Goal: Task Accomplishment & Management: Use online tool/utility

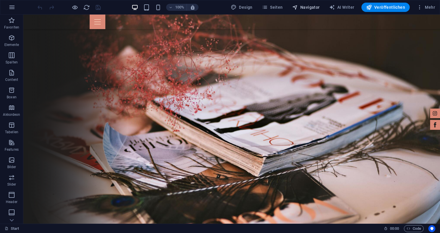
click at [313, 7] on span "Navigator" at bounding box center [306, 7] width 28 height 6
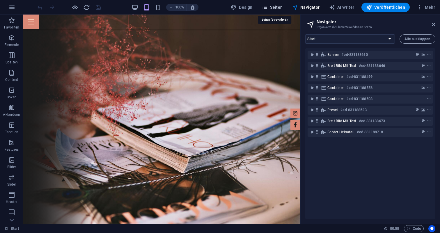
click at [272, 7] on span "Seiten" at bounding box center [272, 7] width 21 height 6
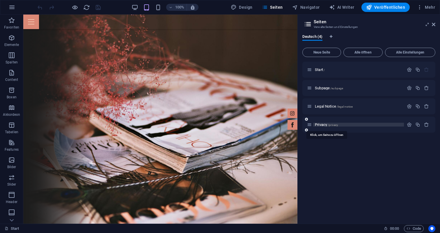
click at [320, 125] on span "Privacy /privacy" at bounding box center [326, 125] width 23 height 4
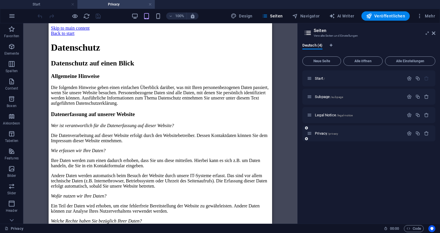
click at [319, 135] on div "Privacy /privacy" at bounding box center [355, 133] width 97 height 7
click at [326, 132] on span "Privacy /privacy" at bounding box center [326, 133] width 23 height 4
click at [323, 133] on span "Privacy /privacy" at bounding box center [326, 133] width 23 height 4
click at [324, 134] on span "Privacy /privacy" at bounding box center [326, 133] width 23 height 4
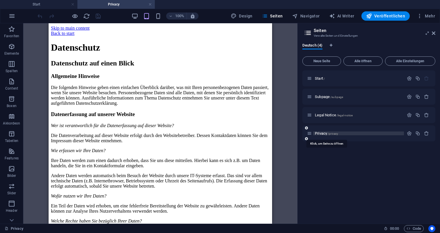
click at [324, 134] on span "Privacy /privacy" at bounding box center [326, 133] width 23 height 4
click at [335, 134] on span "/privacy" at bounding box center [333, 133] width 10 height 3
click at [411, 134] on icon "button" at bounding box center [409, 133] width 5 height 5
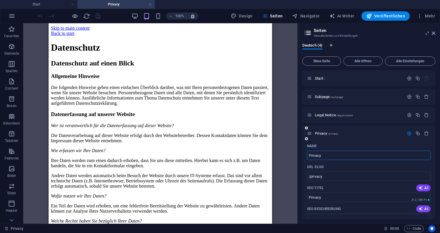
click at [348, 152] on input "Privacy" at bounding box center [369, 155] width 124 height 9
type input "Datenschutz"
type input "/datenschutz"
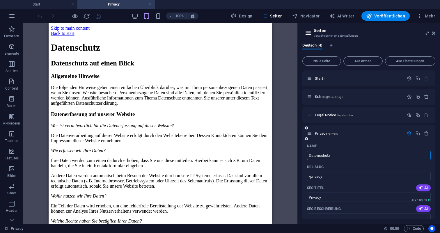
type input "Datenschutz"
click at [368, 117] on p "Legal Notice /legal-notice" at bounding box center [358, 115] width 87 height 4
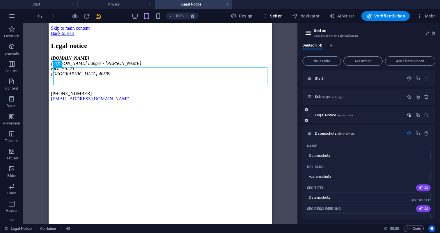
click at [411, 114] on icon "button" at bounding box center [409, 115] width 5 height 5
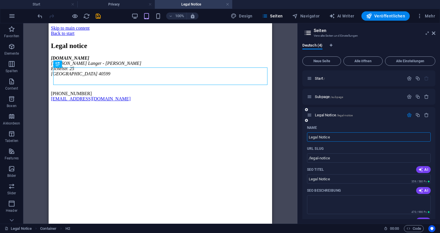
click at [326, 139] on input "Legal Notice" at bounding box center [369, 137] width 124 height 9
type input "Impressum"
type input "/impressum"
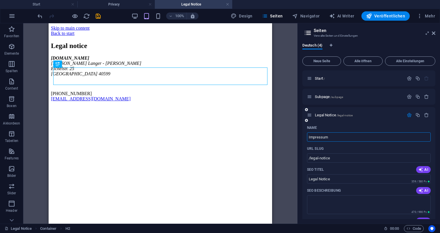
type input "Impressum"
click at [337, 122] on div "Impressum /impressum" at bounding box center [369, 115] width 133 height 16
click at [333, 116] on span "Impressum /impressum" at bounding box center [333, 115] width 36 height 4
click at [294, 120] on div "Ziehe hier rein, um den vorhandenen Inhalt zu ersetzen. Drücke "Strg", wenn du …" at bounding box center [160, 123] width 274 height 201
click at [410, 114] on icon "button" at bounding box center [409, 115] width 5 height 5
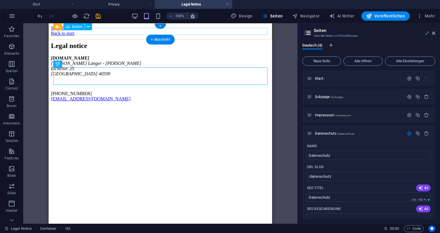
click at [88, 33] on div "Back to start" at bounding box center [160, 33] width 219 height 5
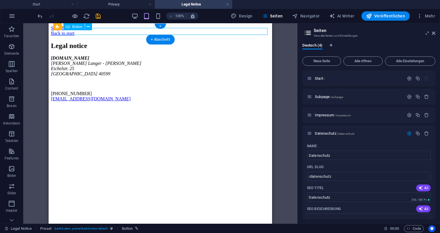
click at [86, 33] on div "Back to start" at bounding box center [160, 33] width 219 height 5
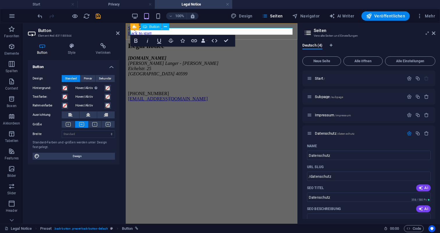
click at [152, 33] on link "Back to start" at bounding box center [140, 33] width 24 height 5
click at [152, 32] on link "Back to start" at bounding box center [140, 33] width 24 height 5
drag, startPoint x: 172, startPoint y: 31, endPoint x: 138, endPoint y: 32, distance: 33.8
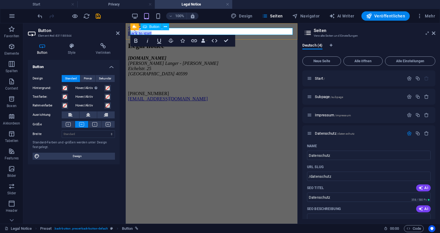
click at [138, 32] on div "Back to start" at bounding box center [211, 33] width 167 height 5
click at [69, 52] on h4 "Style" at bounding box center [73, 49] width 28 height 12
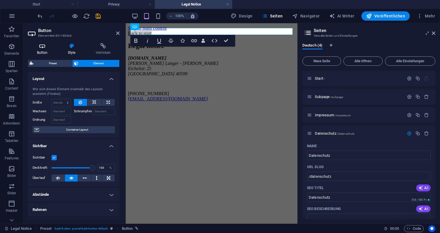
click at [40, 51] on h4 "Button" at bounding box center [43, 49] width 31 height 12
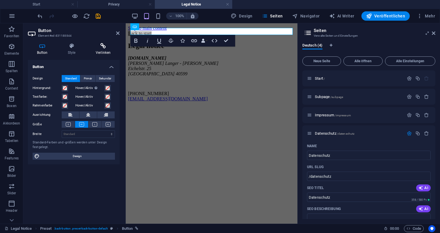
click at [103, 52] on h4 "Verlinken" at bounding box center [103, 49] width 33 height 12
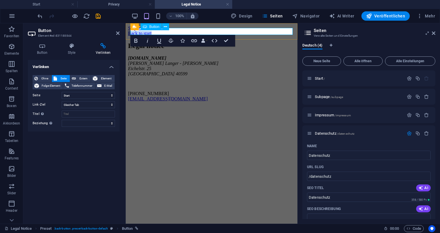
click at [150, 33] on link "Back to start" at bounding box center [140, 33] width 24 height 5
click at [152, 33] on link "Back to start" at bounding box center [140, 33] width 24 height 5
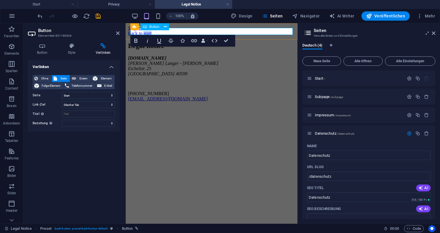
click at [152, 33] on link "Back to start" at bounding box center [140, 33] width 24 height 5
click at [157, 31] on link "Back to Zurück Zur Startseite" at bounding box center [155, 33] width 55 height 5
click at [105, 161] on div "Verlinken Ohne Seite Extern Element Folge-Element Telefonnummer E-Mail Seite St…" at bounding box center [74, 139] width 92 height 159
click at [97, 14] on icon "save" at bounding box center [98, 16] width 7 height 7
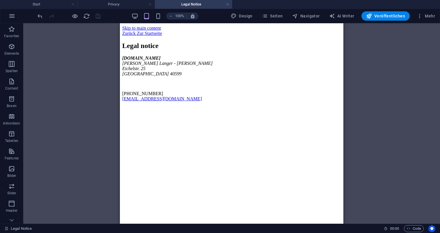
click at [104, 158] on div "H2 Container Preset Preset Button Text" at bounding box center [231, 123] width 417 height 201
click at [128, 5] on h4 "Privacy" at bounding box center [115, 4] width 77 height 6
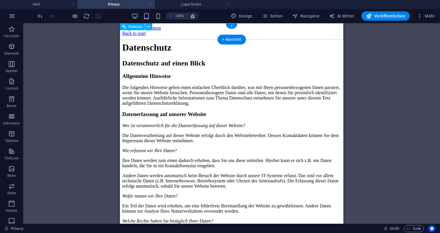
click at [208, 35] on div "Back to start" at bounding box center [231, 33] width 219 height 5
click at [161, 32] on div "Back to start" at bounding box center [231, 33] width 219 height 5
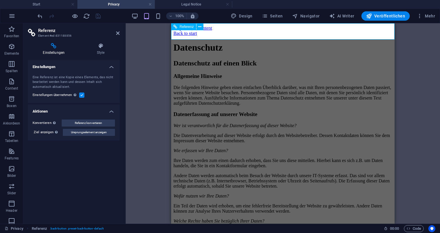
click at [197, 32] on div "Back to start" at bounding box center [283, 33] width 219 height 5
click at [209, 33] on div "Back to start" at bounding box center [283, 33] width 219 height 5
click at [211, 31] on div "Back to start" at bounding box center [283, 33] width 219 height 5
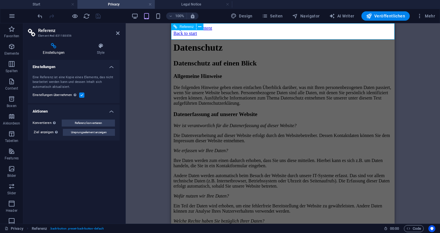
click at [211, 31] on div "Back to start" at bounding box center [283, 33] width 219 height 5
click at [207, 31] on div "Back to start" at bounding box center [283, 33] width 219 height 5
click at [100, 47] on icon at bounding box center [101, 46] width 38 height 6
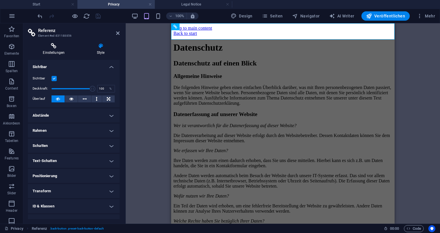
click at [51, 51] on h4 "Einstellungen" at bounding box center [55, 49] width 54 height 12
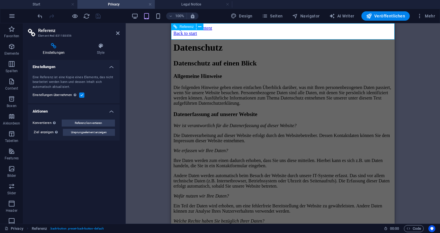
click at [204, 33] on div "Back to start" at bounding box center [283, 33] width 219 height 5
click at [189, 33] on div "Back to start" at bounding box center [283, 33] width 219 height 5
click at [166, 43] on div "Datenschutz Container Referenz" at bounding box center [283, 123] width 315 height 201
click at [177, 34] on icon at bounding box center [176, 36] width 4 height 7
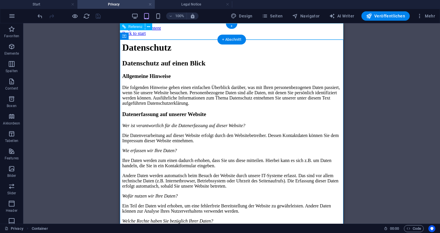
click at [185, 32] on div "Back to start" at bounding box center [231, 33] width 219 height 5
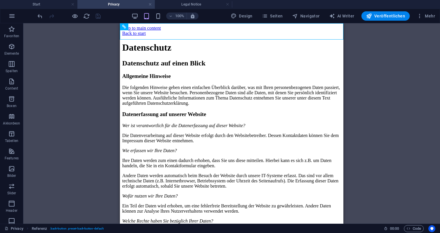
click at [99, 66] on div "Datenschutz Container Referenz" at bounding box center [231, 123] width 417 height 201
click at [140, 31] on div "Back to start" at bounding box center [231, 33] width 219 height 5
click at [140, 32] on div "Back to start" at bounding box center [231, 33] width 219 height 5
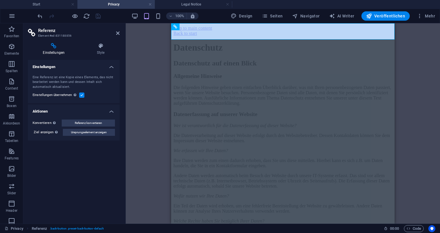
click at [140, 32] on div "Datenschutz Container Referenz" at bounding box center [283, 123] width 315 height 201
click at [191, 31] on div "Back to start" at bounding box center [283, 33] width 219 height 5
click at [211, 31] on div "Back to start" at bounding box center [283, 33] width 219 height 5
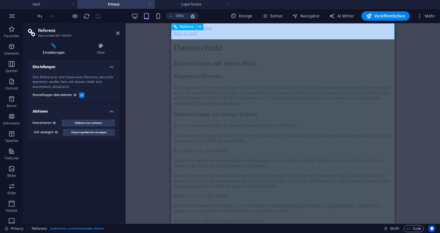
click at [184, 27] on span "Referenz" at bounding box center [187, 26] width 14 height 3
click at [200, 28] on icon at bounding box center [199, 27] width 3 height 6
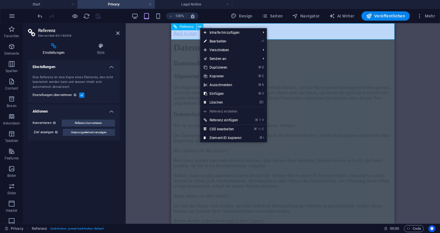
click at [200, 28] on icon at bounding box center [199, 27] width 3 height 6
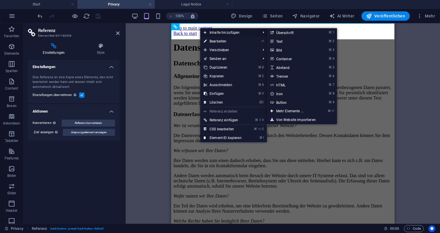
click at [214, 31] on span "Inhalte hinzufügen" at bounding box center [229, 32] width 58 height 9
click at [216, 33] on span "Inhalte hinzufügen" at bounding box center [229, 32] width 58 height 9
click at [145, 62] on div "Datenschutz Container Referenz" at bounding box center [283, 123] width 315 height 201
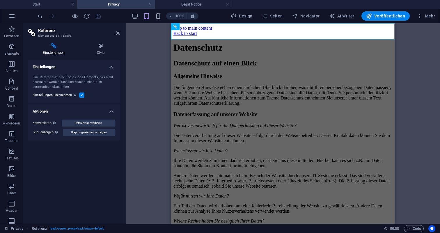
click at [148, 73] on div "Datenschutz Container Referenz" at bounding box center [283, 123] width 315 height 201
click at [209, 34] on div "Back to start" at bounding box center [283, 33] width 219 height 5
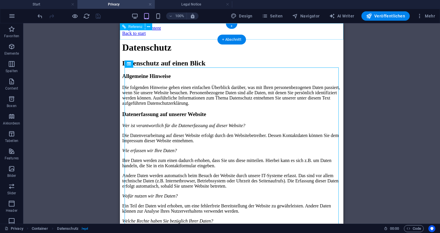
click at [162, 34] on div "Back to start" at bounding box center [231, 33] width 219 height 5
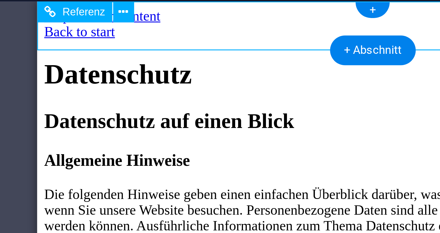
click at [77, 10] on div "Back to start" at bounding box center [148, 11] width 219 height 5
click at [72, 10] on div "Back to start" at bounding box center [148, 11] width 219 height 5
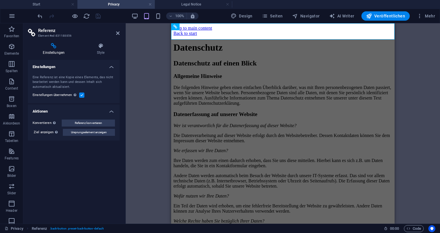
click at [156, 55] on div "Datenschutz Container Referenz" at bounding box center [283, 123] width 315 height 201
click at [176, 28] on icon at bounding box center [176, 26] width 4 height 7
click at [200, 28] on icon at bounding box center [199, 27] width 3 height 6
click at [298, 13] on icon "button" at bounding box center [295, 16] width 6 height 6
select select "15986868-de"
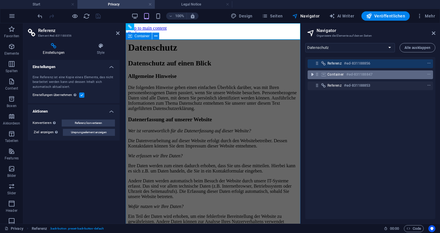
click at [313, 74] on icon "toggle-expand" at bounding box center [313, 75] width 6 height 6
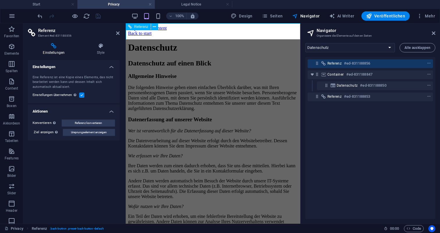
click at [312, 64] on div "Referenz #ed-831188856" at bounding box center [371, 63] width 126 height 9
click at [337, 63] on span "Referenz" at bounding box center [335, 63] width 14 height 5
click at [337, 64] on span "Referenz" at bounding box center [335, 63] width 14 height 5
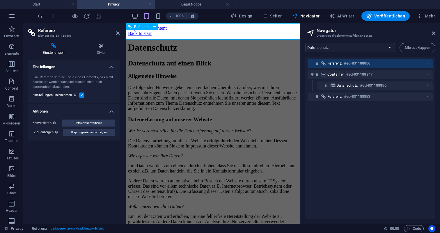
click at [337, 64] on span "Referenz" at bounding box center [335, 63] width 14 height 5
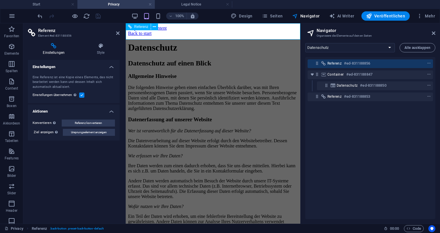
click at [337, 64] on span "Referenz" at bounding box center [335, 63] width 14 height 5
click at [389, 16] on span "Veröffentlichen" at bounding box center [385, 16] width 39 height 6
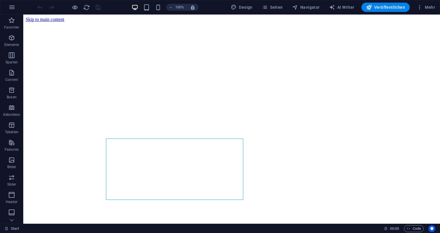
scroll to position [217, 0]
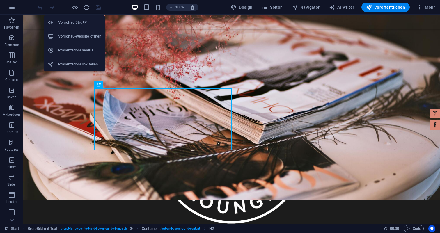
click at [75, 37] on h6 "Vorschau-Website öffnen" at bounding box center [79, 36] width 43 height 7
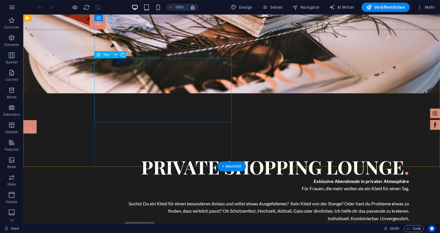
scroll to position [366, 0]
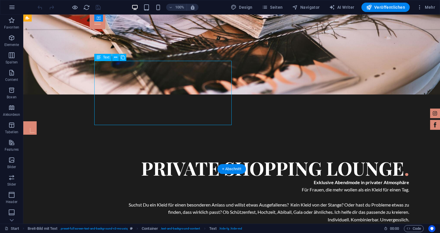
click at [115, 59] on icon at bounding box center [115, 57] width 3 height 6
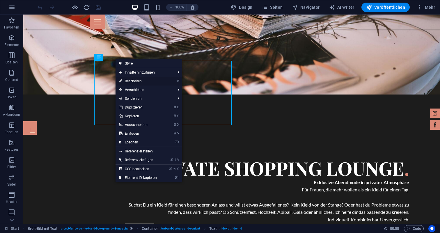
click at [143, 82] on link "⏎ Bearbeiten" at bounding box center [138, 81] width 45 height 9
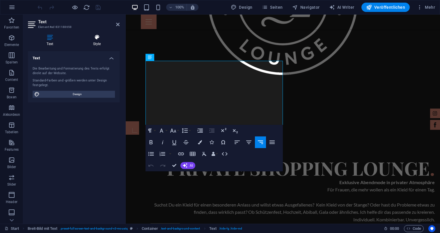
click at [98, 42] on h4 "Style" at bounding box center [96, 40] width 45 height 12
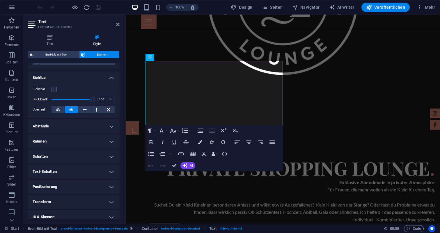
scroll to position [57, 0]
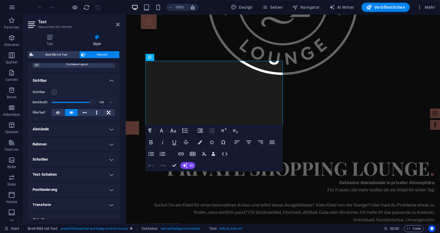
click at [55, 92] on label at bounding box center [54, 92] width 5 height 5
click at [0, 0] on input "Sichtbar" at bounding box center [0, 0] width 0 height 0
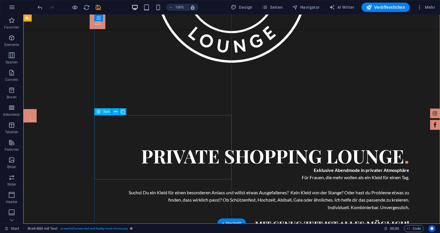
scroll to position [396, 0]
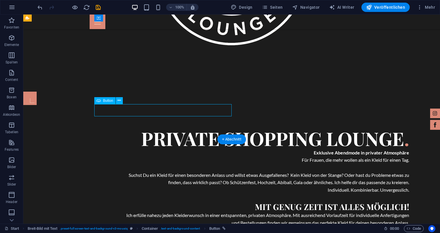
click at [108, 103] on span "Button" at bounding box center [108, 100] width 10 height 3
click at [119, 102] on icon at bounding box center [119, 101] width 3 height 6
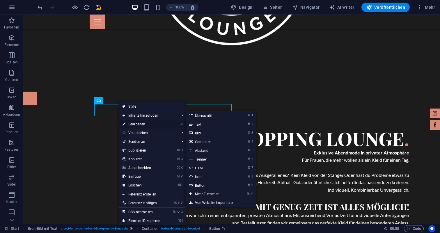
click at [135, 123] on link "⏎ Bearbeiten" at bounding box center [141, 124] width 45 height 9
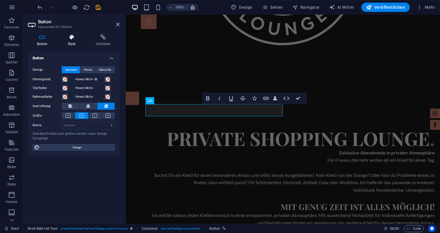
click at [71, 45] on h4 "Style" at bounding box center [73, 40] width 28 height 12
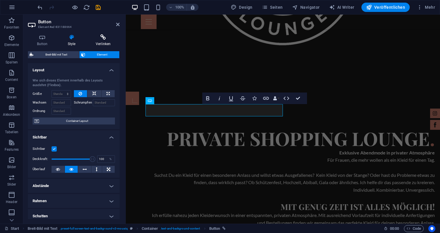
click at [106, 44] on h4 "Verlinken" at bounding box center [103, 40] width 33 height 12
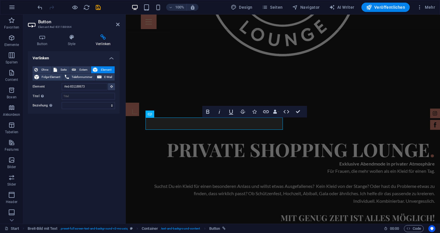
scroll to position [381, 0]
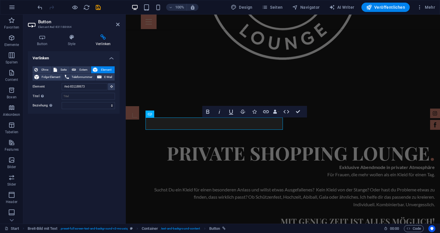
click at [80, 176] on div "Verlinken Ohne Seite Extern Element Folge-Element Telefonnummer E-Mail Seite St…" at bounding box center [74, 135] width 92 height 168
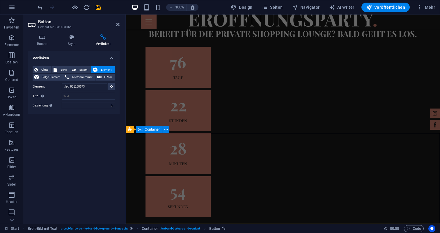
scroll to position [1691, 0]
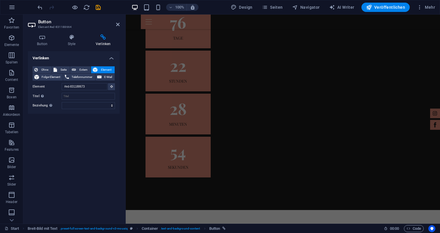
click at [106, 151] on div "Verlinken Ohne Seite Extern Element Folge-Element Telefonnummer E-Mail Seite St…" at bounding box center [74, 135] width 92 height 168
click at [97, 8] on icon "save" at bounding box center [98, 7] width 7 height 7
